Goal: Task Accomplishment & Management: Manage account settings

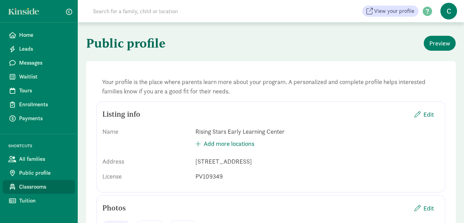
click at [31, 184] on span "Classrooms" at bounding box center [44, 187] width 50 height 8
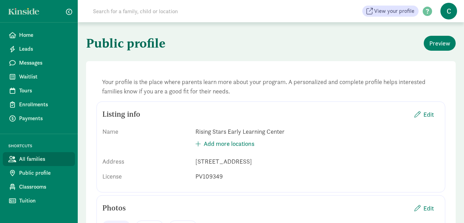
click at [27, 158] on span "All families" at bounding box center [44, 159] width 50 height 8
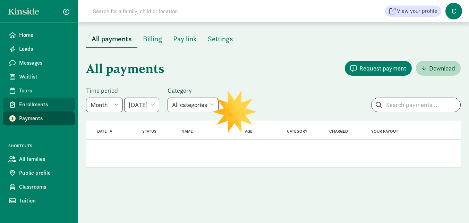
click at [26, 105] on span "Enrollments" at bounding box center [44, 104] width 50 height 8
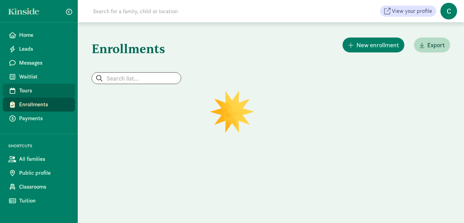
click at [29, 93] on span "Tours" at bounding box center [44, 90] width 50 height 8
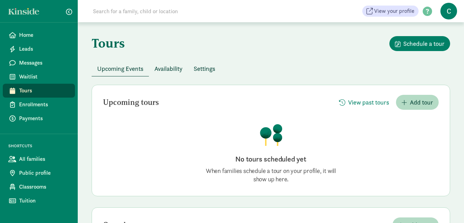
click at [169, 68] on span "Availability" at bounding box center [168, 68] width 28 height 9
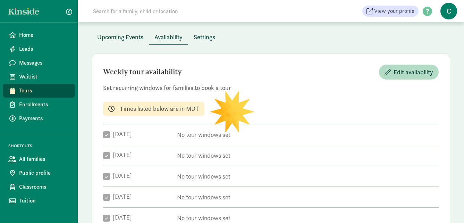
checkbox input "true"
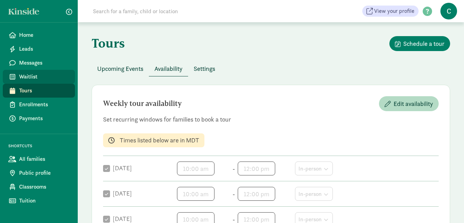
click at [28, 73] on span "Waitlist" at bounding box center [44, 77] width 50 height 8
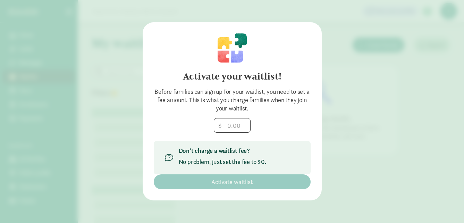
click at [340, 123] on div "Activate your waitlist! Before families can sign up for your waitlist, you need…" at bounding box center [232, 111] width 464 height 223
click at [345, 122] on div "Activate your waitlist! Before families can sign up for your waitlist, you need…" at bounding box center [232, 111] width 464 height 223
click at [160, 49] on div "Activate your waitlist! Before families can sign up for your waitlist, you need…" at bounding box center [232, 111] width 179 height 178
drag, startPoint x: 159, startPoint y: 49, endPoint x: 159, endPoint y: 53, distance: 4.2
click at [159, 52] on div "Activate your waitlist! Before families can sign up for your waitlist, you need…" at bounding box center [232, 111] width 179 height 178
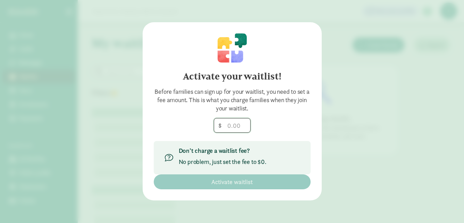
click at [237, 128] on input "number" at bounding box center [232, 125] width 36 height 14
click at [61, 15] on div "Activate your waitlist! Before families can sign up for your waitlist, you need…" at bounding box center [232, 111] width 464 height 223
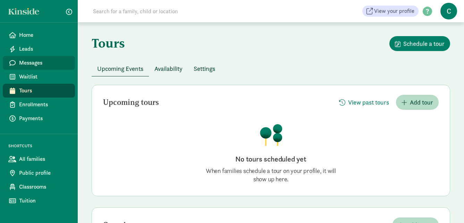
click at [29, 60] on span "Messages" at bounding box center [44, 63] width 50 height 8
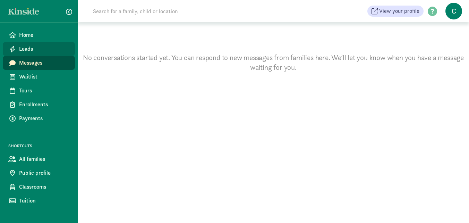
click at [30, 49] on span "Leads" at bounding box center [44, 49] width 50 height 8
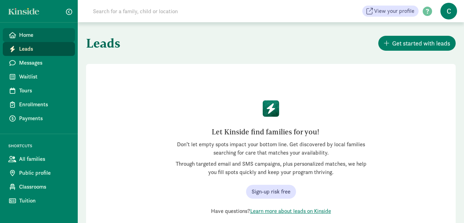
click at [25, 34] on span "Home" at bounding box center [44, 35] width 50 height 8
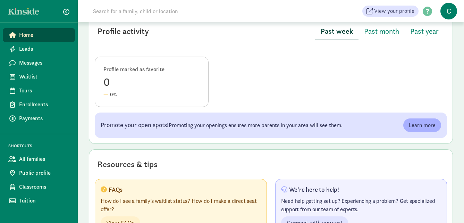
scroll to position [345, 0]
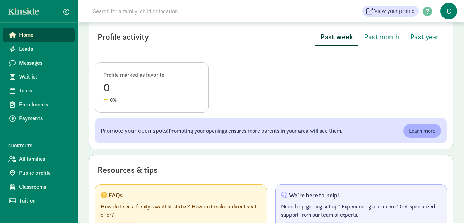
click at [454, 7] on span "C" at bounding box center [449, 11] width 17 height 17
click at [445, 39] on link "Logout" at bounding box center [443, 36] width 28 height 8
